Goal: Find specific page/section: Find specific page/section

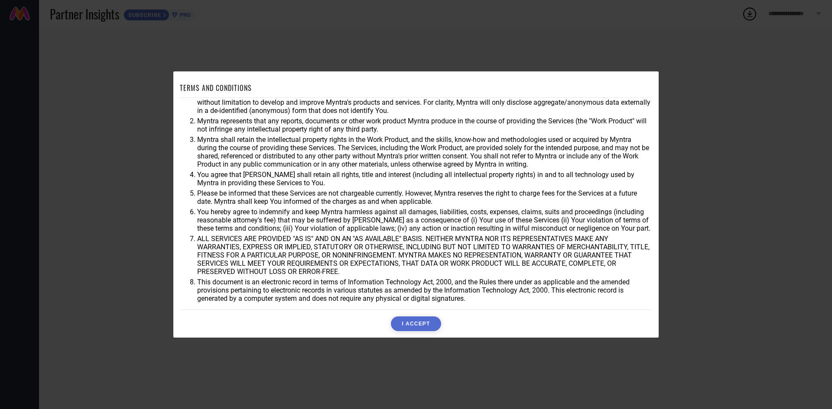
scroll to position [23, 0]
click at [418, 319] on button "I ACCEPT" at bounding box center [416, 324] width 50 height 15
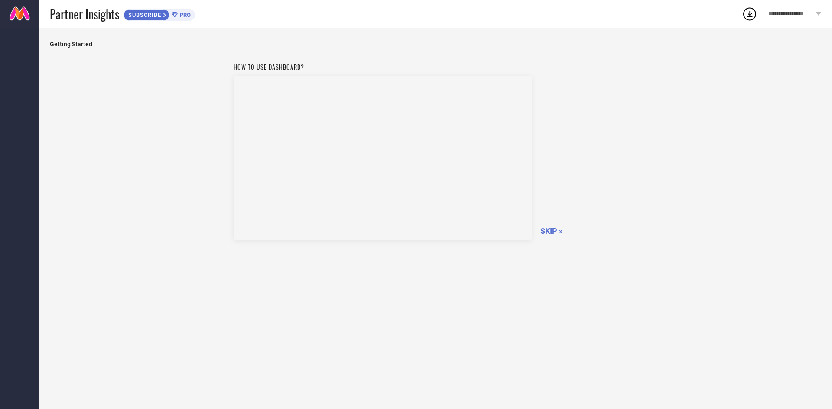
click at [555, 232] on span "SKIP »" at bounding box center [551, 231] width 23 height 9
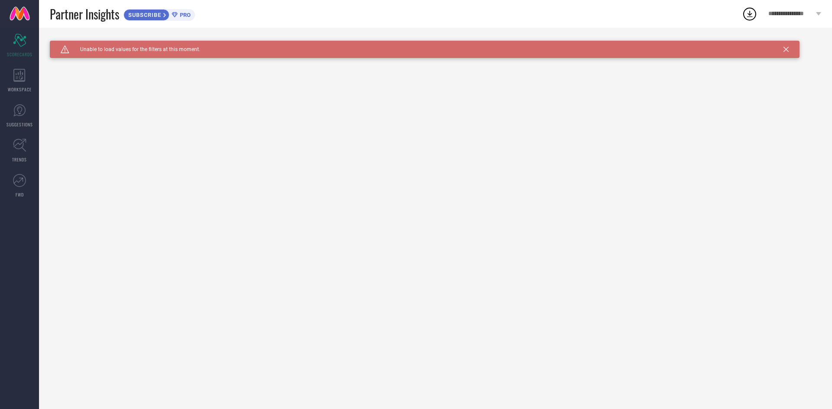
click at [188, 16] on span "PRO" at bounding box center [184, 15] width 13 height 6
